Goal: Share content: Share content

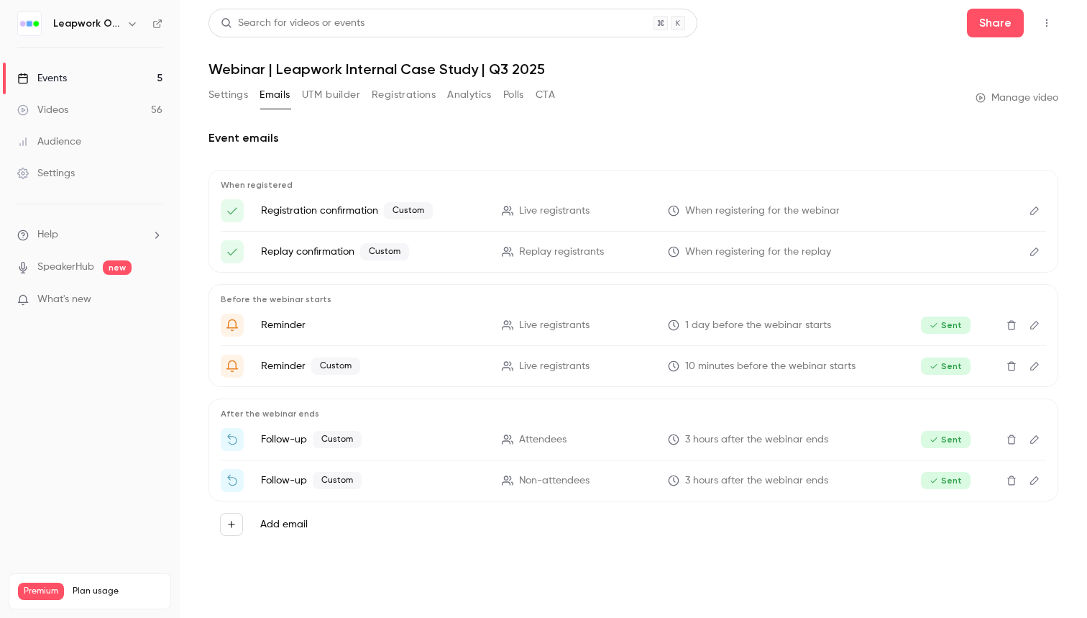
click at [227, 91] on button "Settings" at bounding box center [229, 94] width 40 height 23
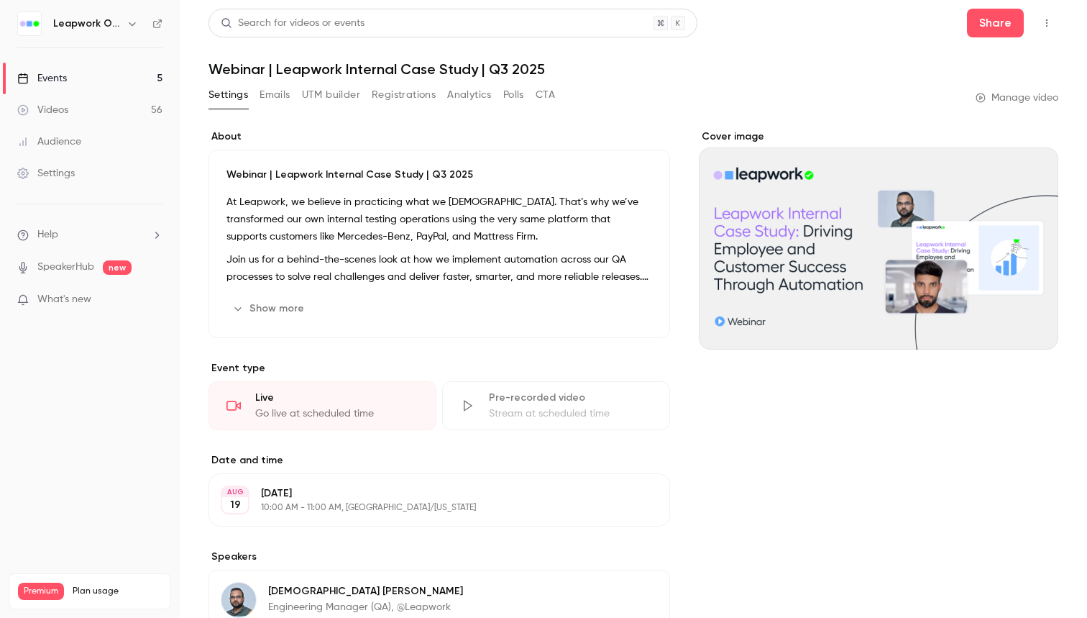
click at [132, 76] on link "Events 5" at bounding box center [90, 79] width 180 height 32
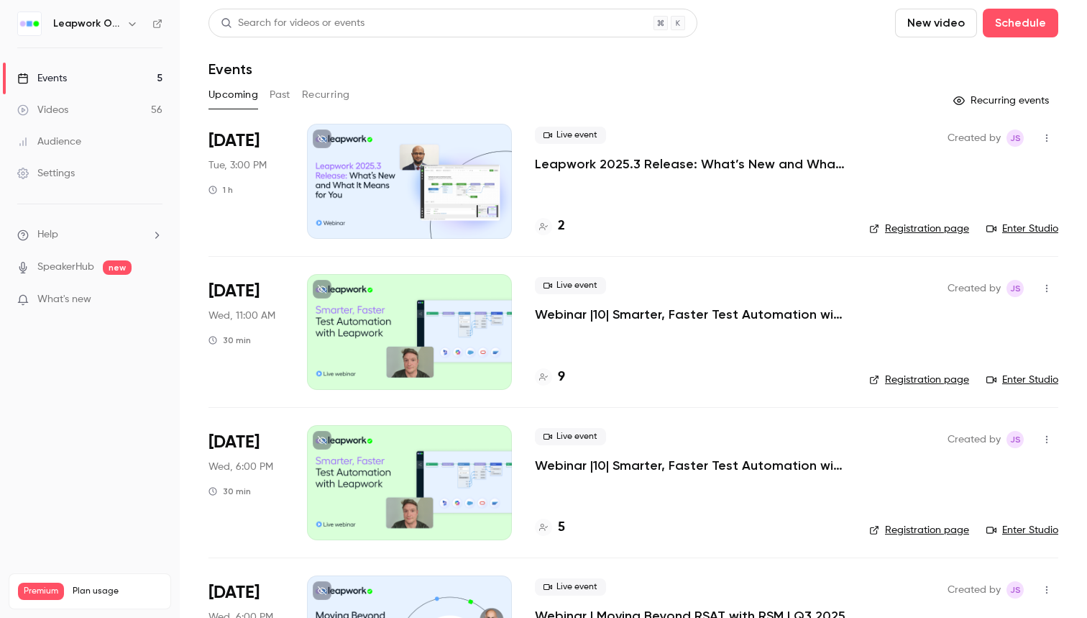
scroll to position [21, 0]
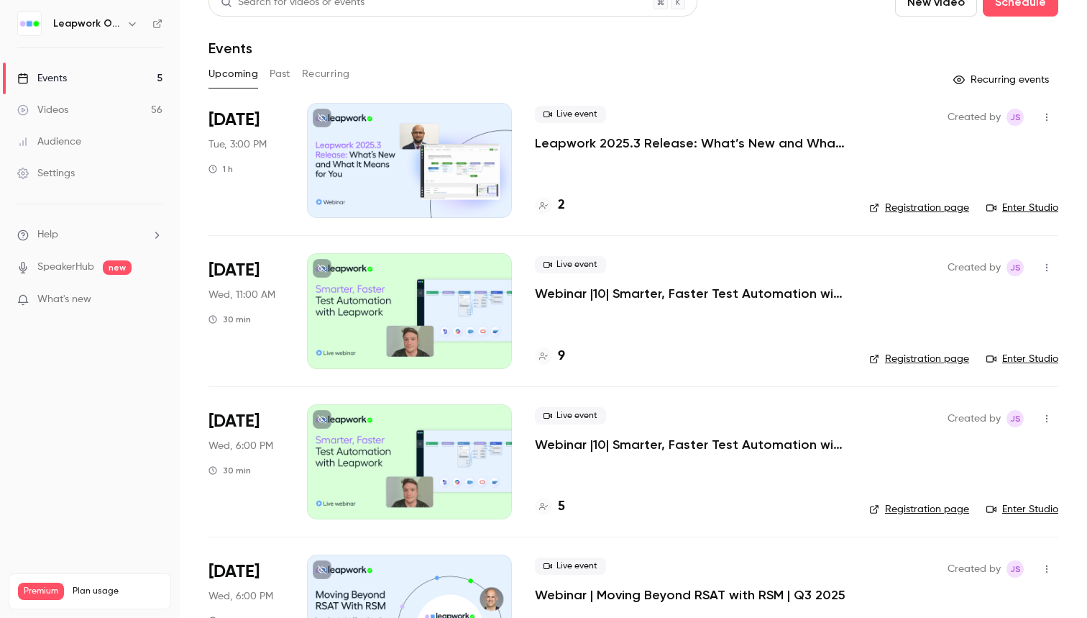
click at [283, 79] on button "Past" at bounding box center [280, 74] width 21 height 23
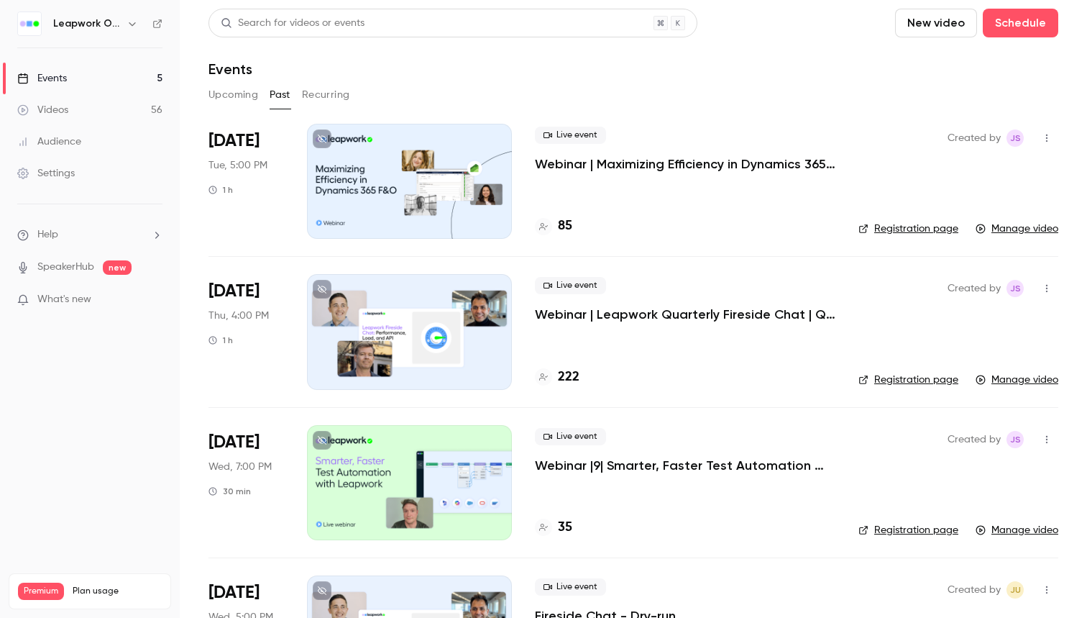
click at [585, 161] on p "Webinar | Maximizing Efficiency in Dynamics 365 | Q3 2025" at bounding box center [685, 163] width 301 height 17
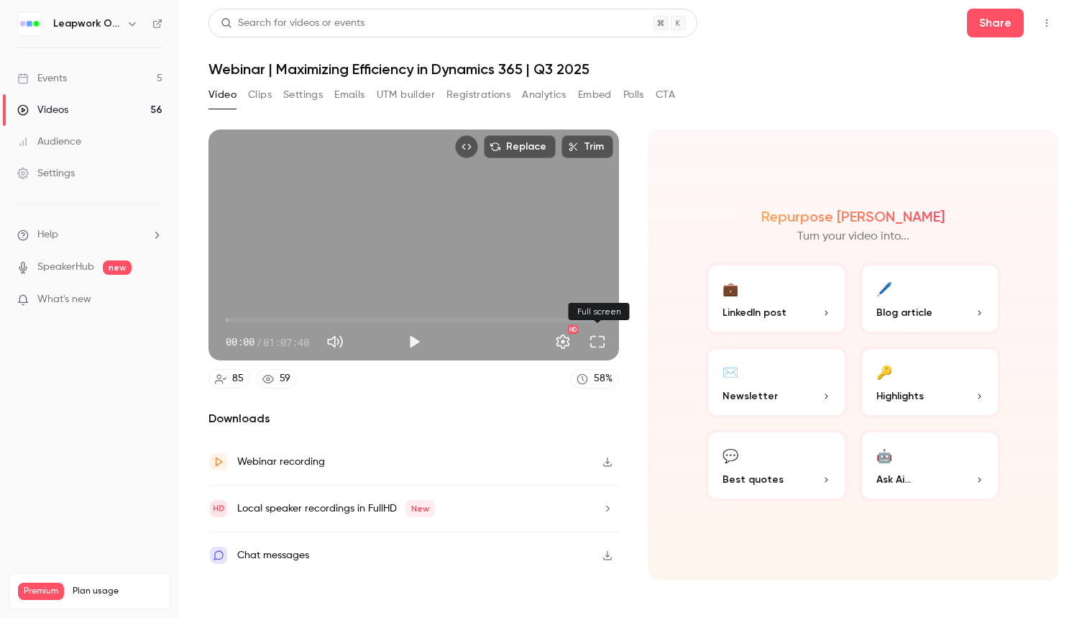
click at [598, 340] on button "Full screen" at bounding box center [597, 341] width 29 height 29
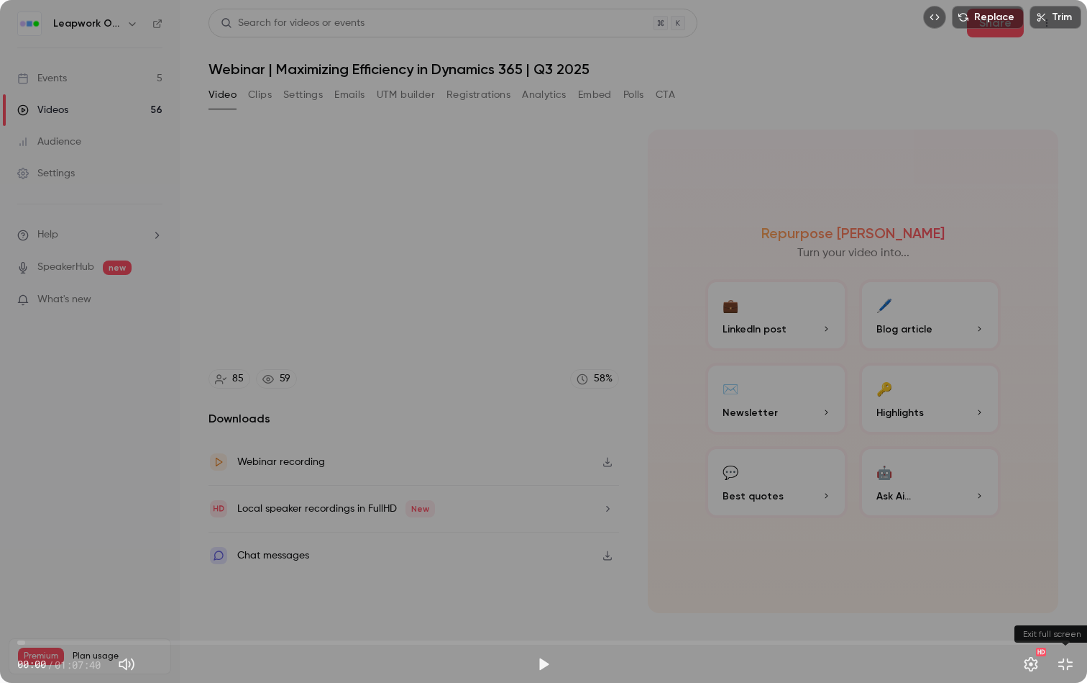
click at [1064, 617] on button "Exit full screen" at bounding box center [1066, 663] width 29 height 29
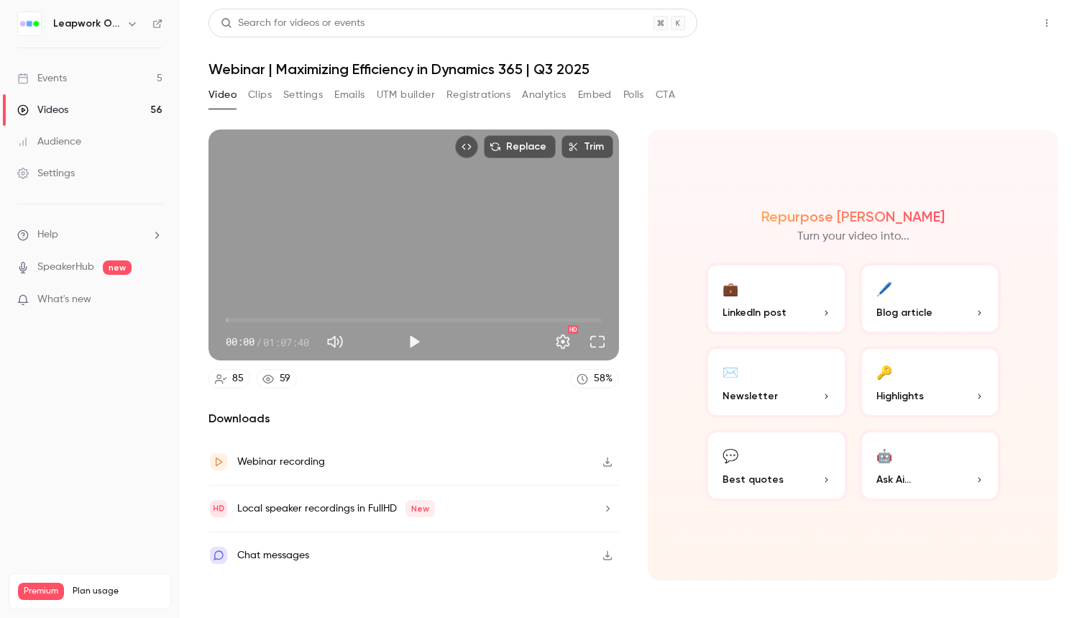
click at [1007, 17] on button "Share" at bounding box center [995, 23] width 57 height 29
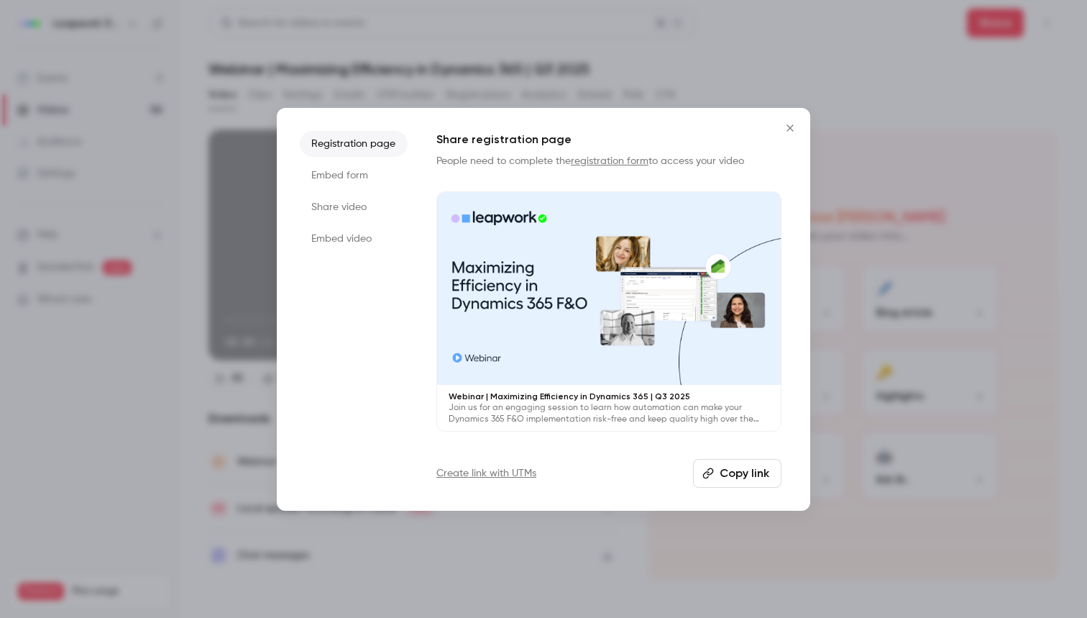
click at [347, 206] on li "Share video" at bounding box center [354, 207] width 108 height 26
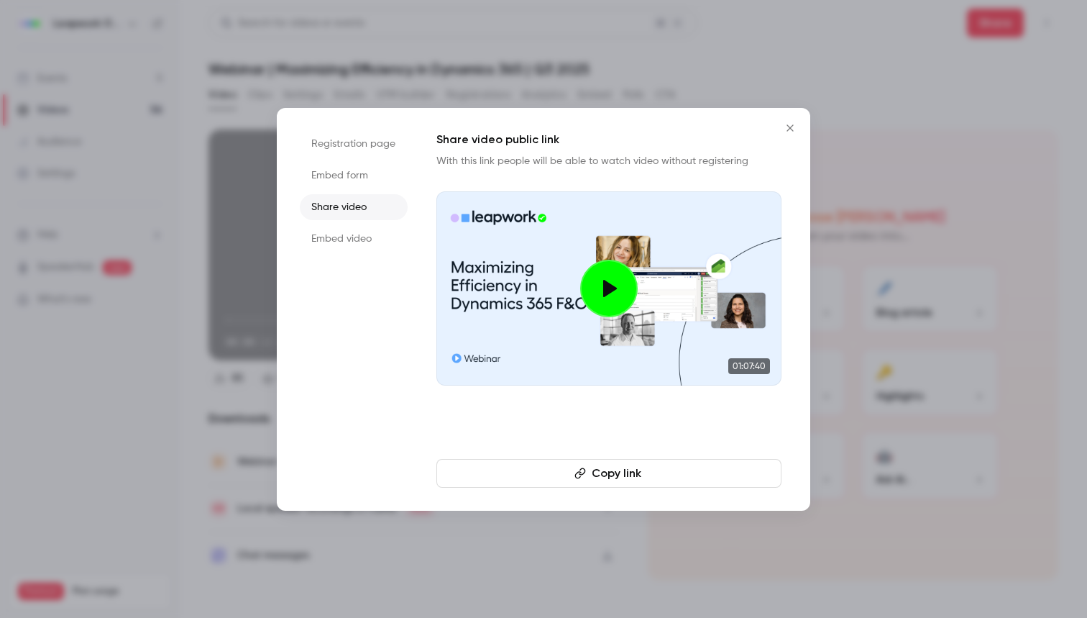
click at [680, 470] on button "Copy link" at bounding box center [609, 473] width 345 height 29
